Goal: Information Seeking & Learning: Check status

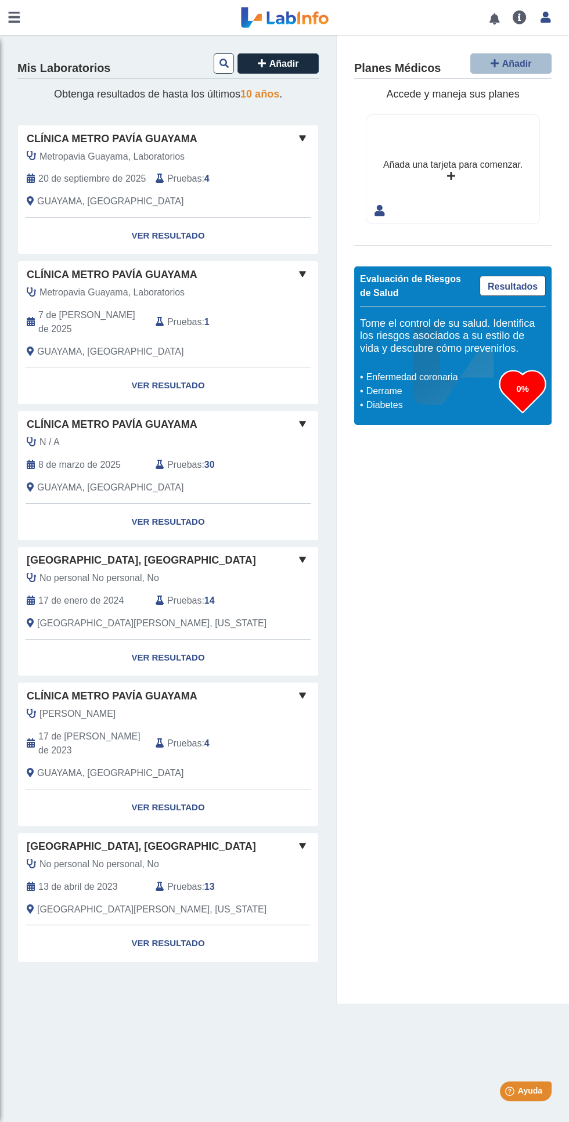
click at [278, 15] on link at bounding box center [285, 17] width 96 height 29
click at [274, 22] on link at bounding box center [285, 17] width 96 height 29
click at [298, 60] on button "Añadir" at bounding box center [277, 63] width 81 height 20
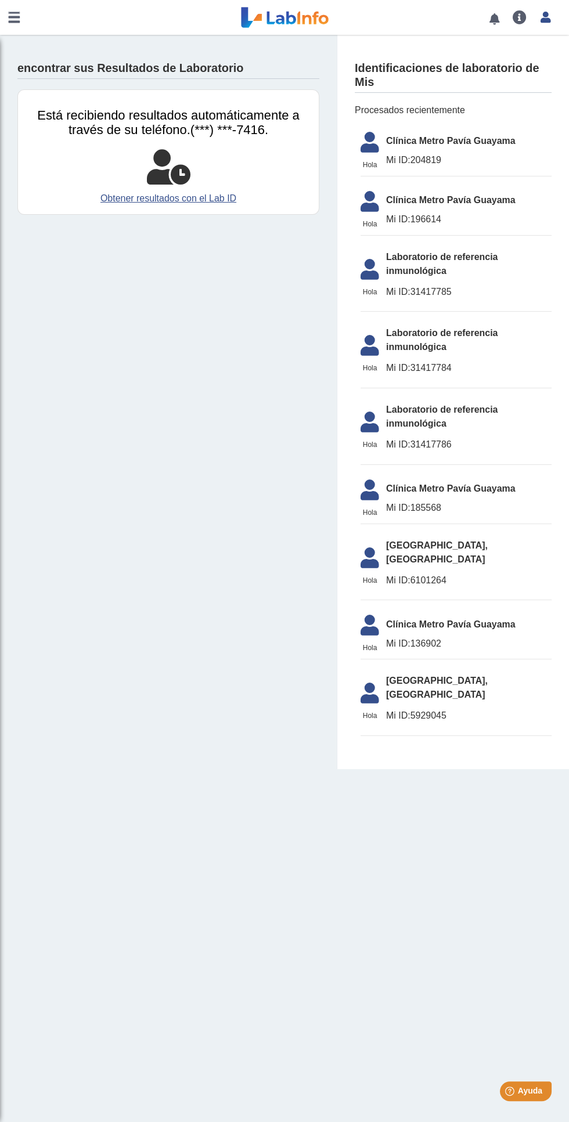
click at [288, 23] on link at bounding box center [285, 17] width 96 height 29
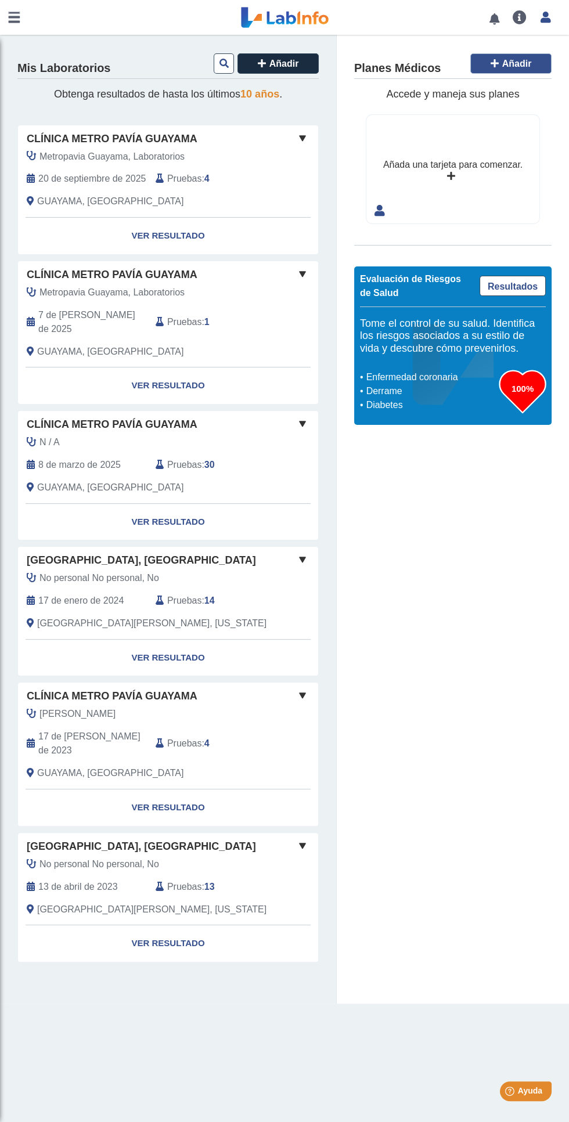
click at [508, 59] on font "Añadir" at bounding box center [517, 64] width 30 height 10
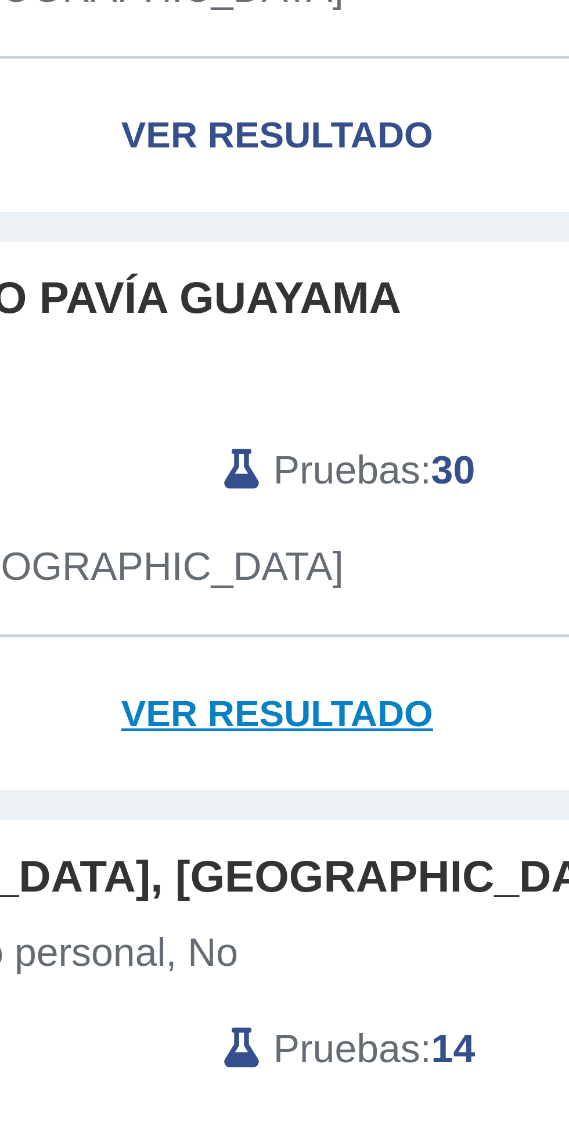
click at [195, 503] on font "Ver resultado" at bounding box center [167, 508] width 73 height 10
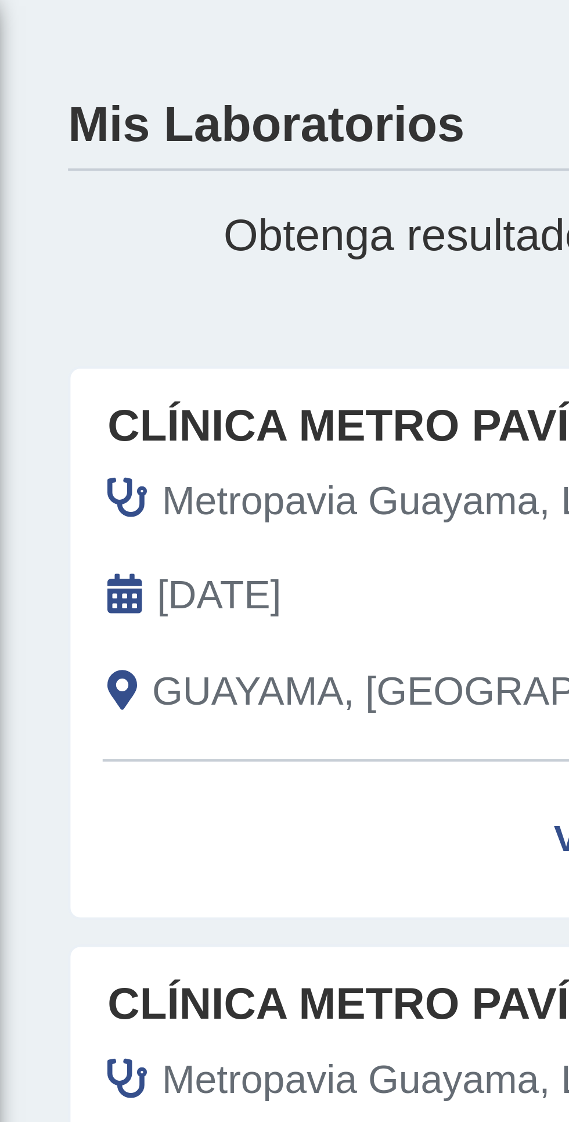
click at [32, 179] on icon at bounding box center [31, 178] width 8 height 9
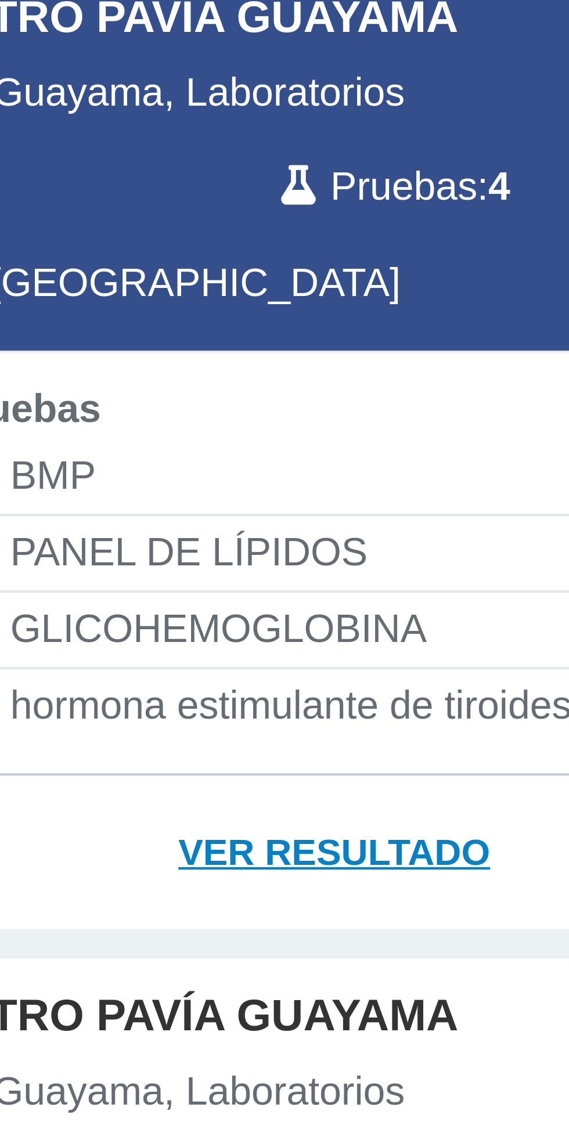
click at [190, 330] on font "Ver resultado" at bounding box center [167, 335] width 73 height 10
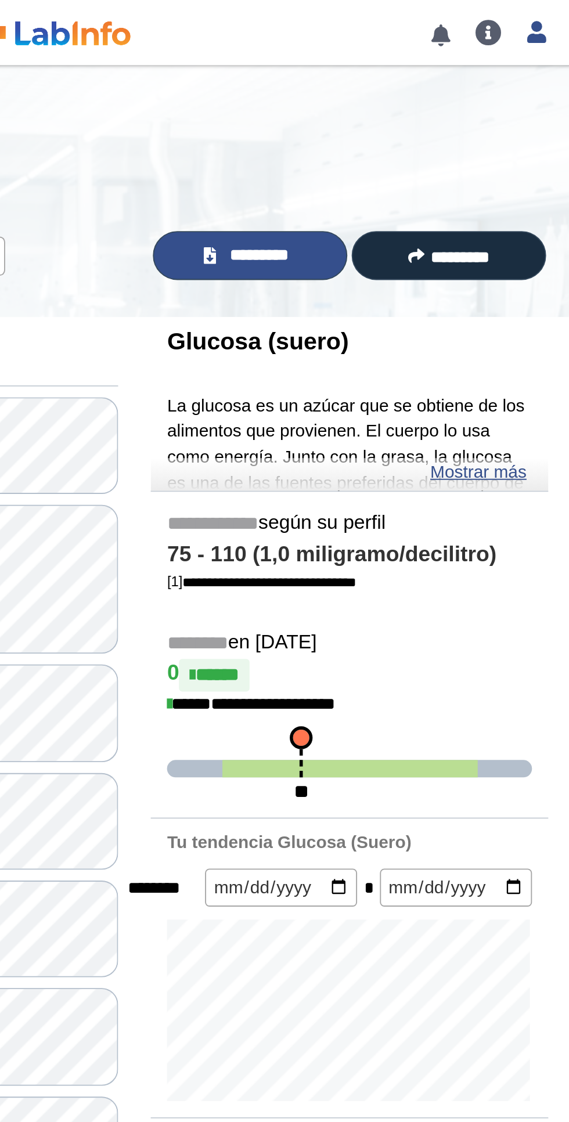
click at [389, 140] on font "*********" at bounding box center [396, 136] width 31 height 9
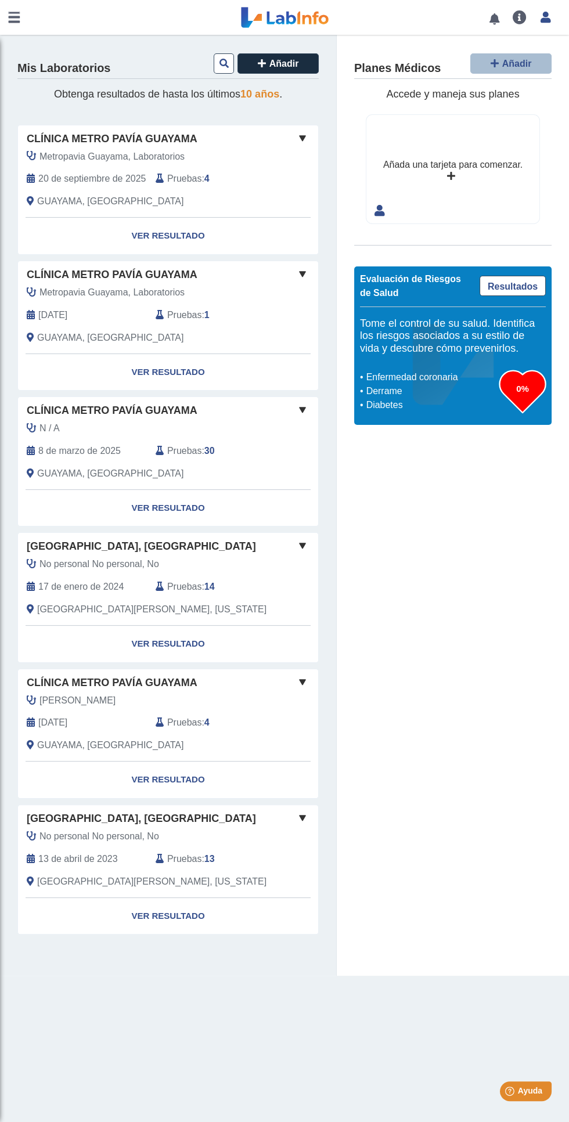
click at [23, 17] on link at bounding box center [14, 17] width 28 height 35
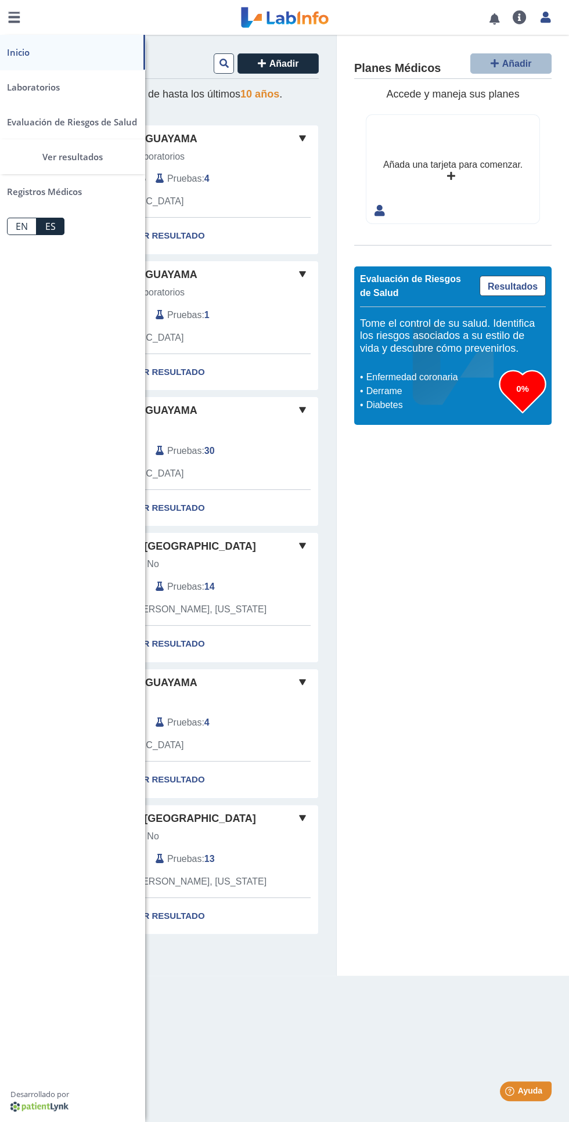
click at [13, 225] on link "EN" at bounding box center [22, 226] width 30 height 17
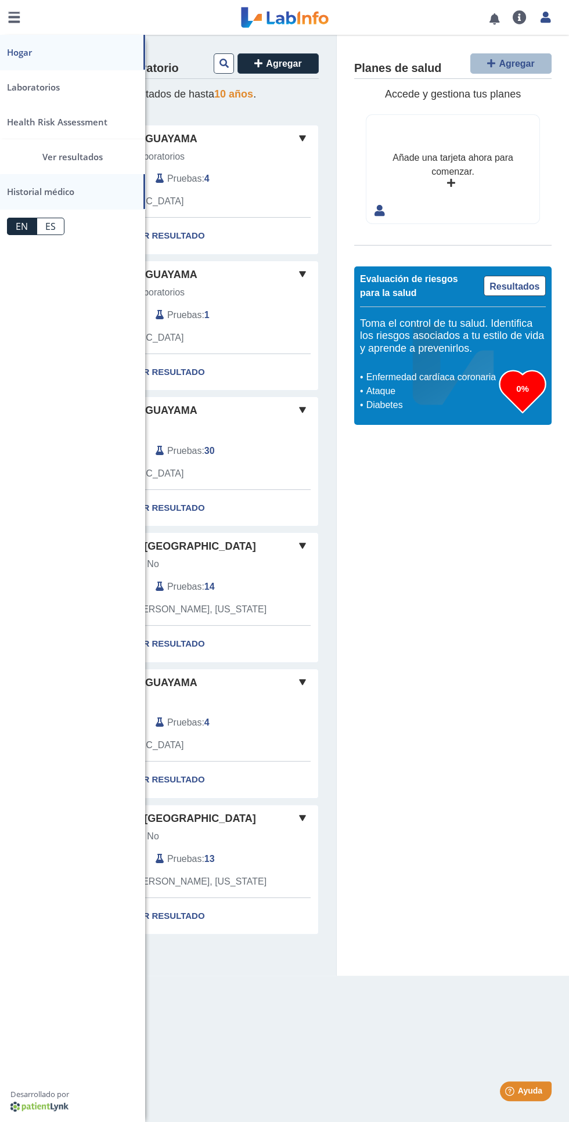
click at [38, 203] on font "Historial médico" at bounding box center [72, 191] width 131 height 35
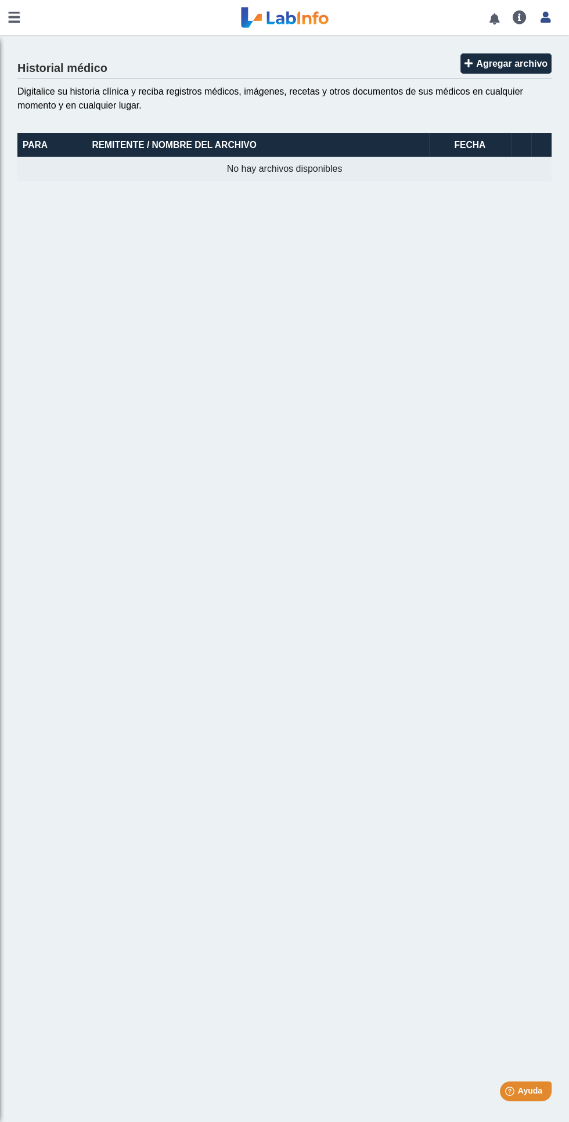
click at [467, 145] on font "Fecha" at bounding box center [469, 145] width 31 height 10
click at [75, 59] on div "Historial médico Agregar archivo" at bounding box center [284, 65] width 534 height 27
click at [530, 1090] on font "Ayuda" at bounding box center [530, 1091] width 26 height 10
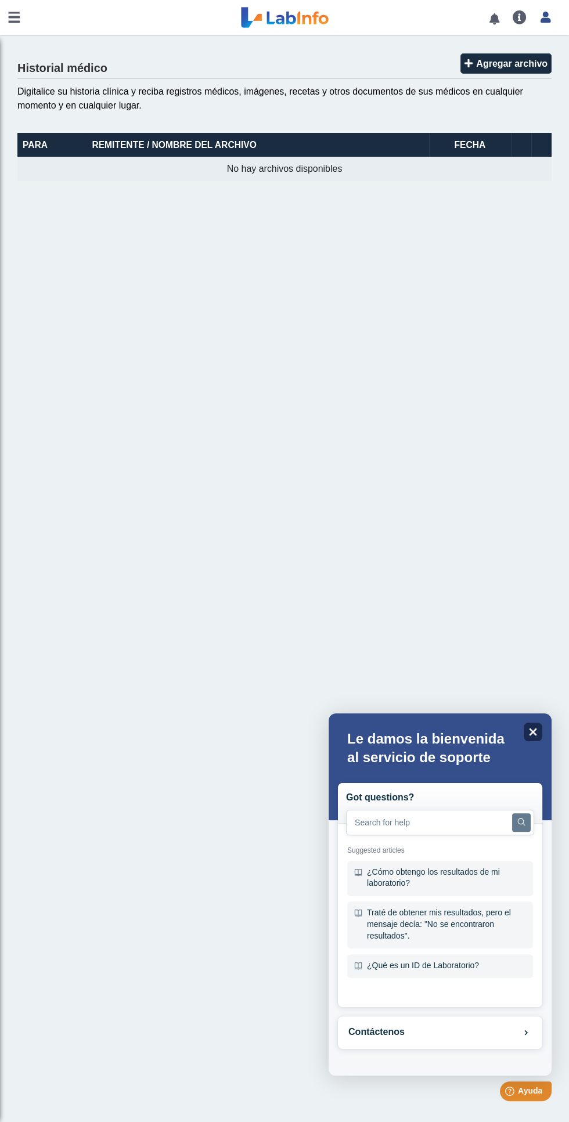
click at [537, 732] on icon "Close" at bounding box center [533, 732] width 8 height 8
